Goal: Task Accomplishment & Management: Manage account settings

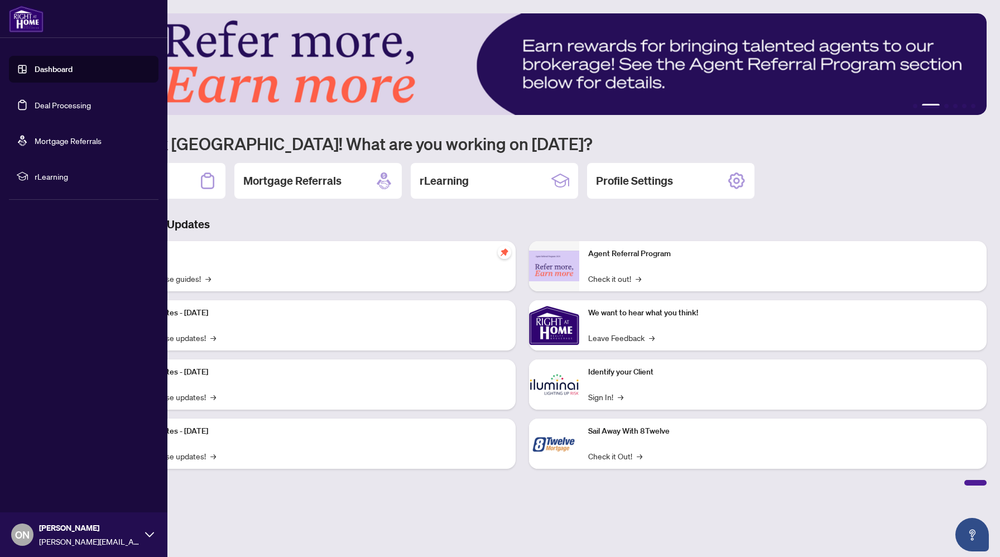
click at [35, 64] on link "Dashboard" at bounding box center [54, 69] width 38 height 10
click at [47, 110] on link "Deal Processing" at bounding box center [63, 105] width 56 height 10
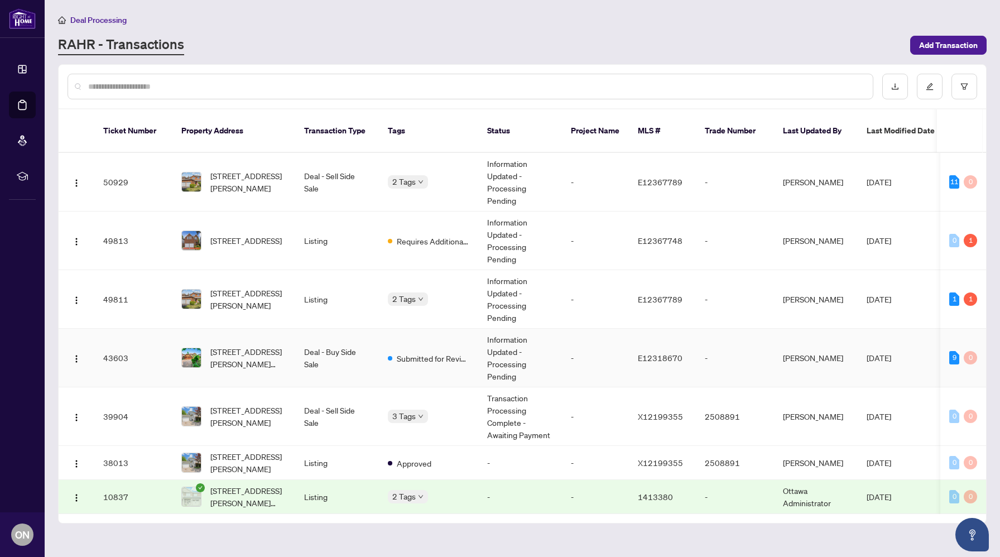
click at [201, 348] on div at bounding box center [191, 358] width 20 height 20
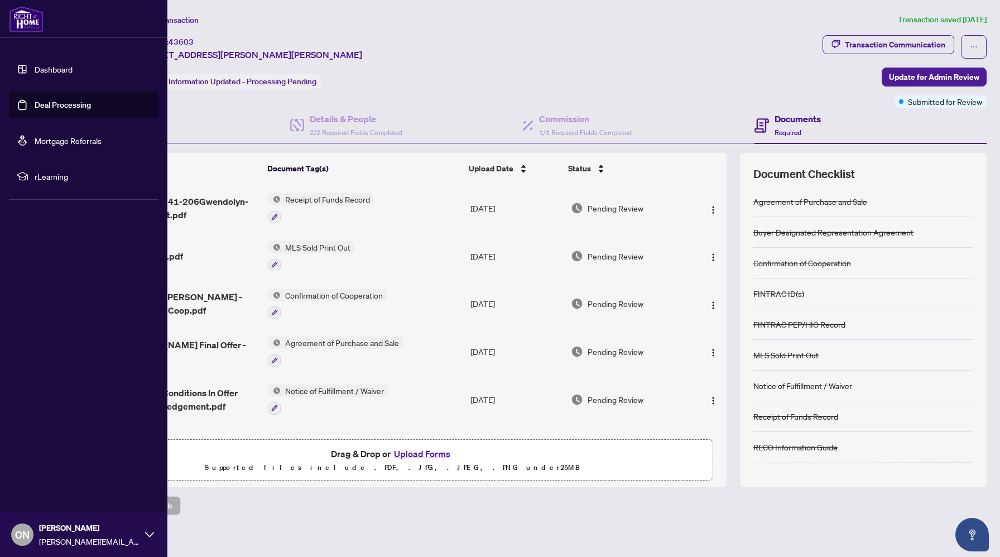
click at [42, 69] on link "Dashboard" at bounding box center [54, 69] width 38 height 10
